Goal: Navigation & Orientation: Find specific page/section

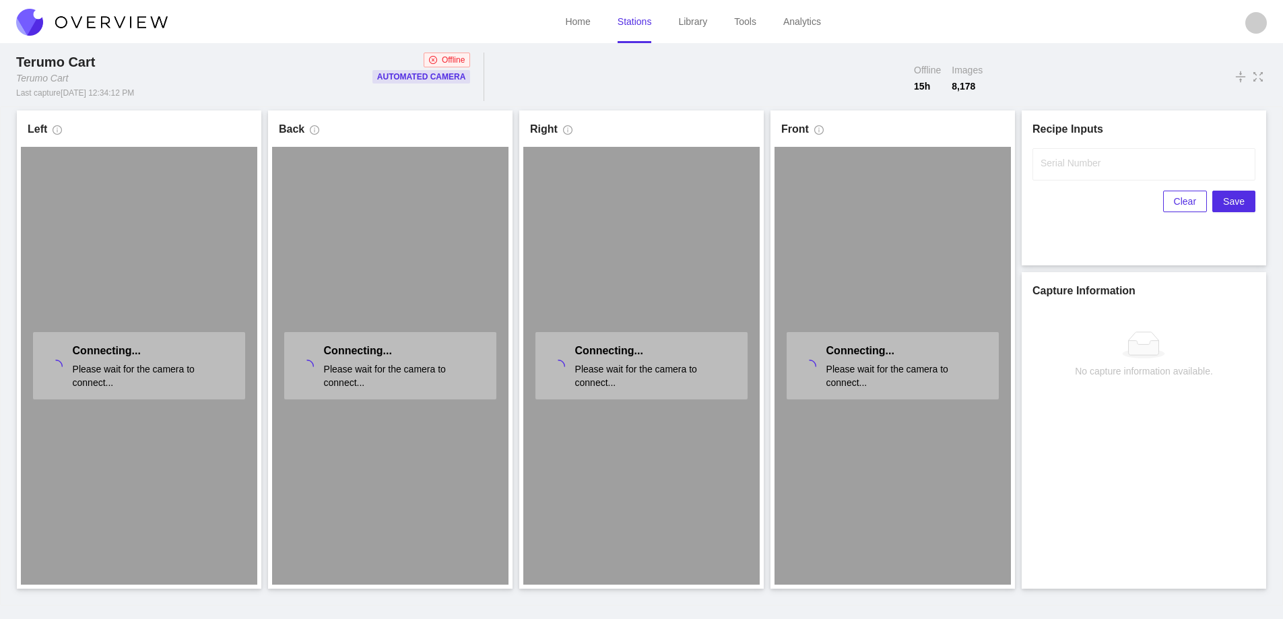
click at [636, 22] on link "Stations" at bounding box center [635, 21] width 34 height 11
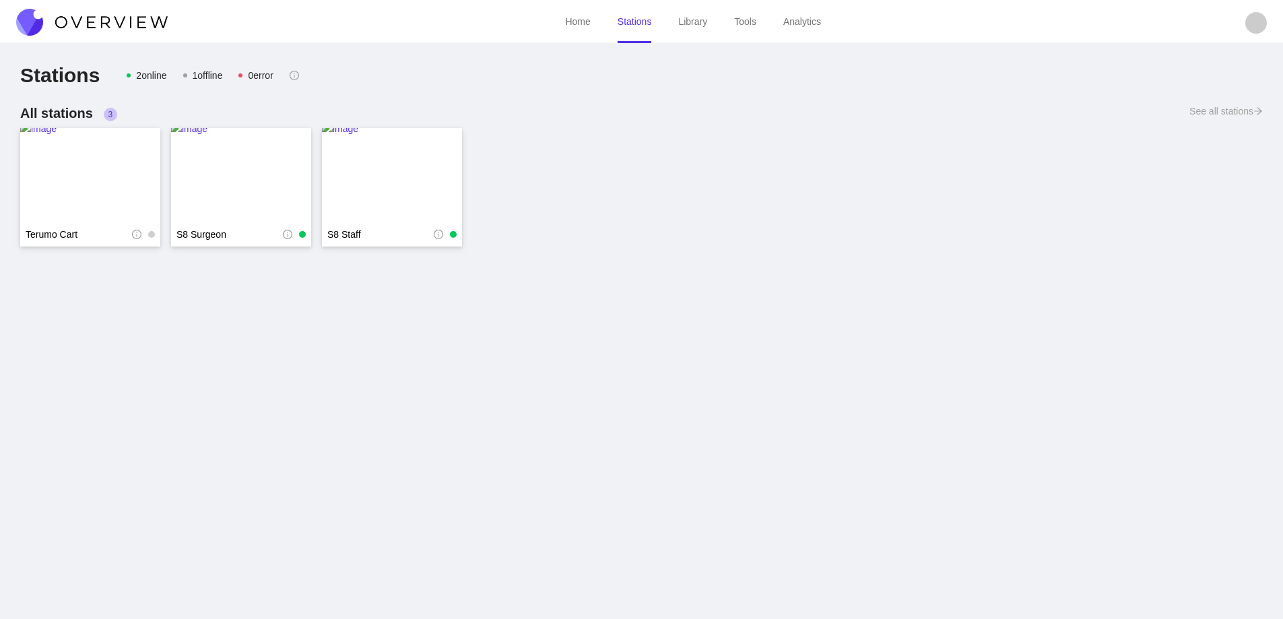
click at [127, 23] on img at bounding box center [92, 22] width 152 height 27
click at [125, 24] on img at bounding box center [92, 22] width 152 height 27
